Goal: Task Accomplishment & Management: Complete application form

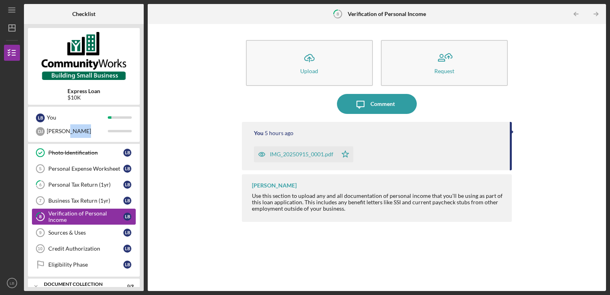
scroll to position [34, 0]
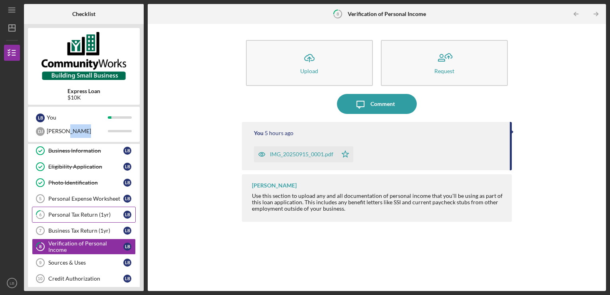
click at [93, 215] on div "Personal Tax Return (1yr)" at bounding box center [85, 214] width 75 height 6
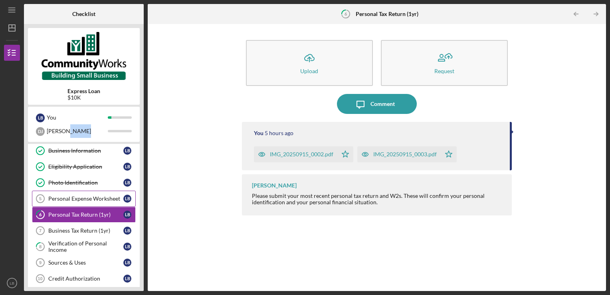
click at [79, 198] on div "Personal Expense Worksheet" at bounding box center [85, 198] width 75 height 6
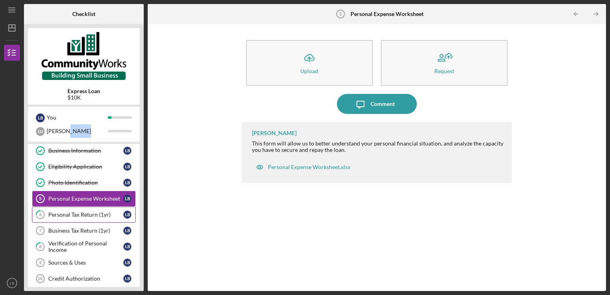
click at [71, 212] on div "Personal Tax Return (1yr)" at bounding box center [85, 214] width 75 height 6
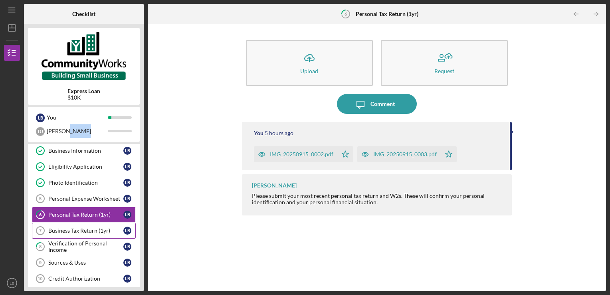
click at [84, 227] on div "Business Tax Return (1yr)" at bounding box center [85, 230] width 75 height 6
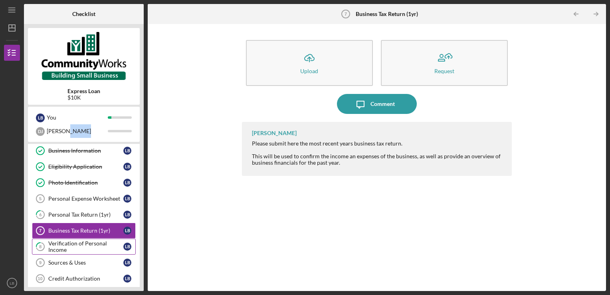
click at [79, 242] on div "Verification of Personal Income" at bounding box center [85, 246] width 75 height 13
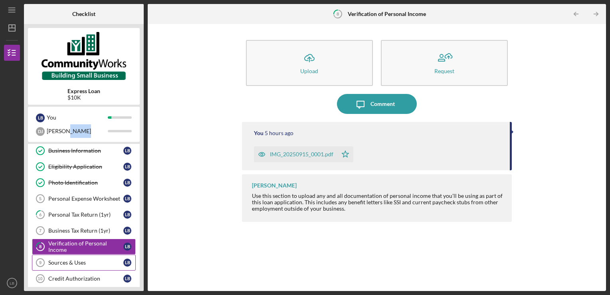
click at [69, 264] on link "Sources & Uses 9 Sources & Uses L B" at bounding box center [84, 262] width 104 height 16
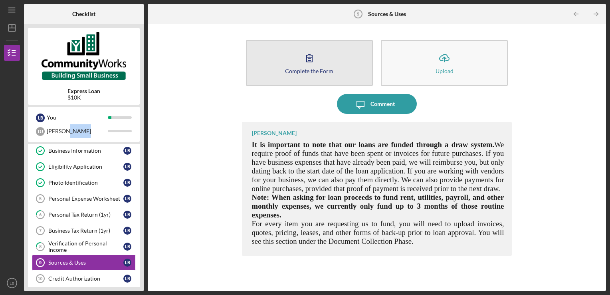
click at [309, 69] on div "Complete the Form" at bounding box center [309, 71] width 48 height 6
